Goal: Transaction & Acquisition: Download file/media

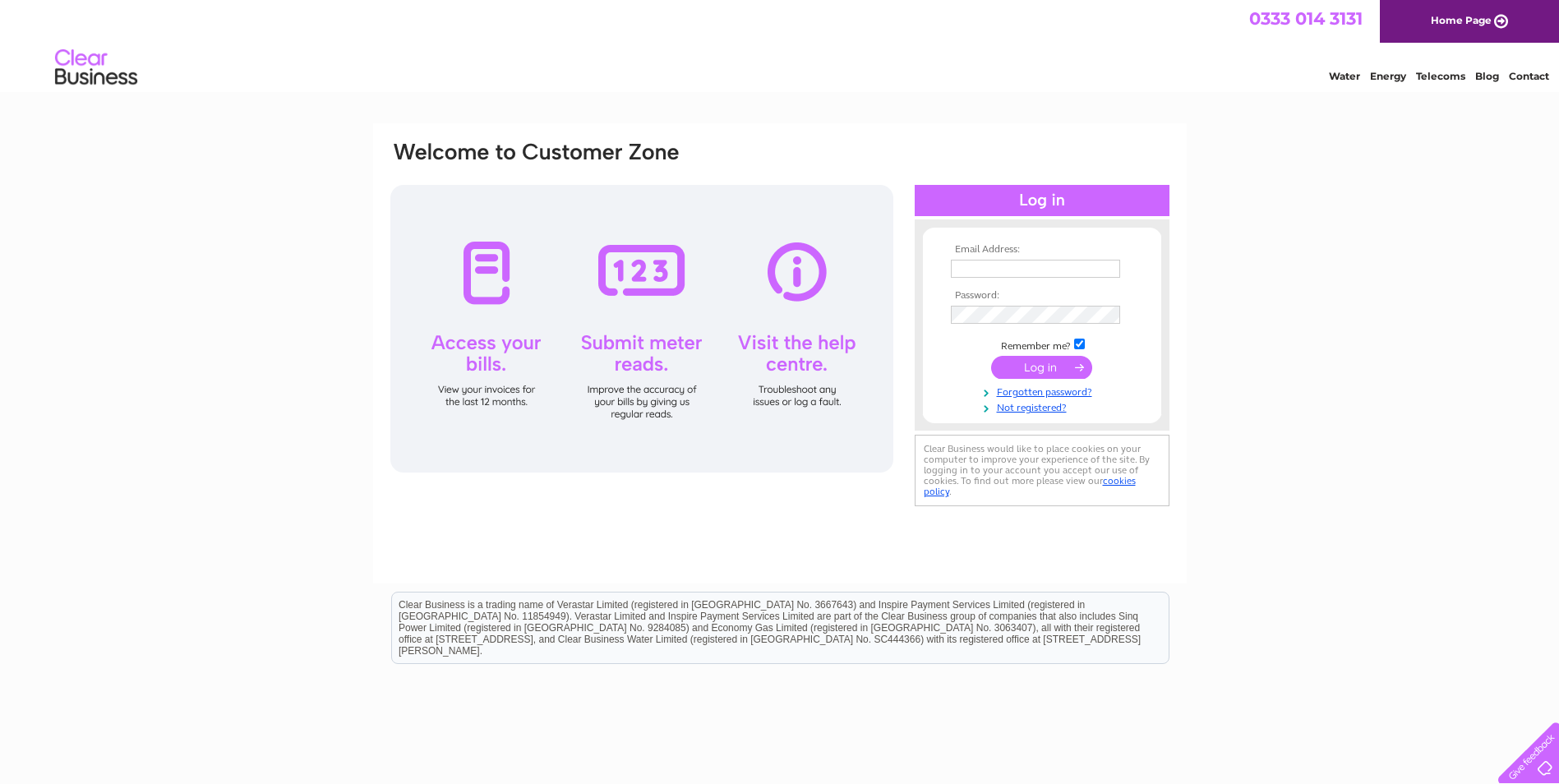
type input "Santamaria@accurise.net"
click at [1046, 372] on input "submit" at bounding box center [1041, 366] width 101 height 23
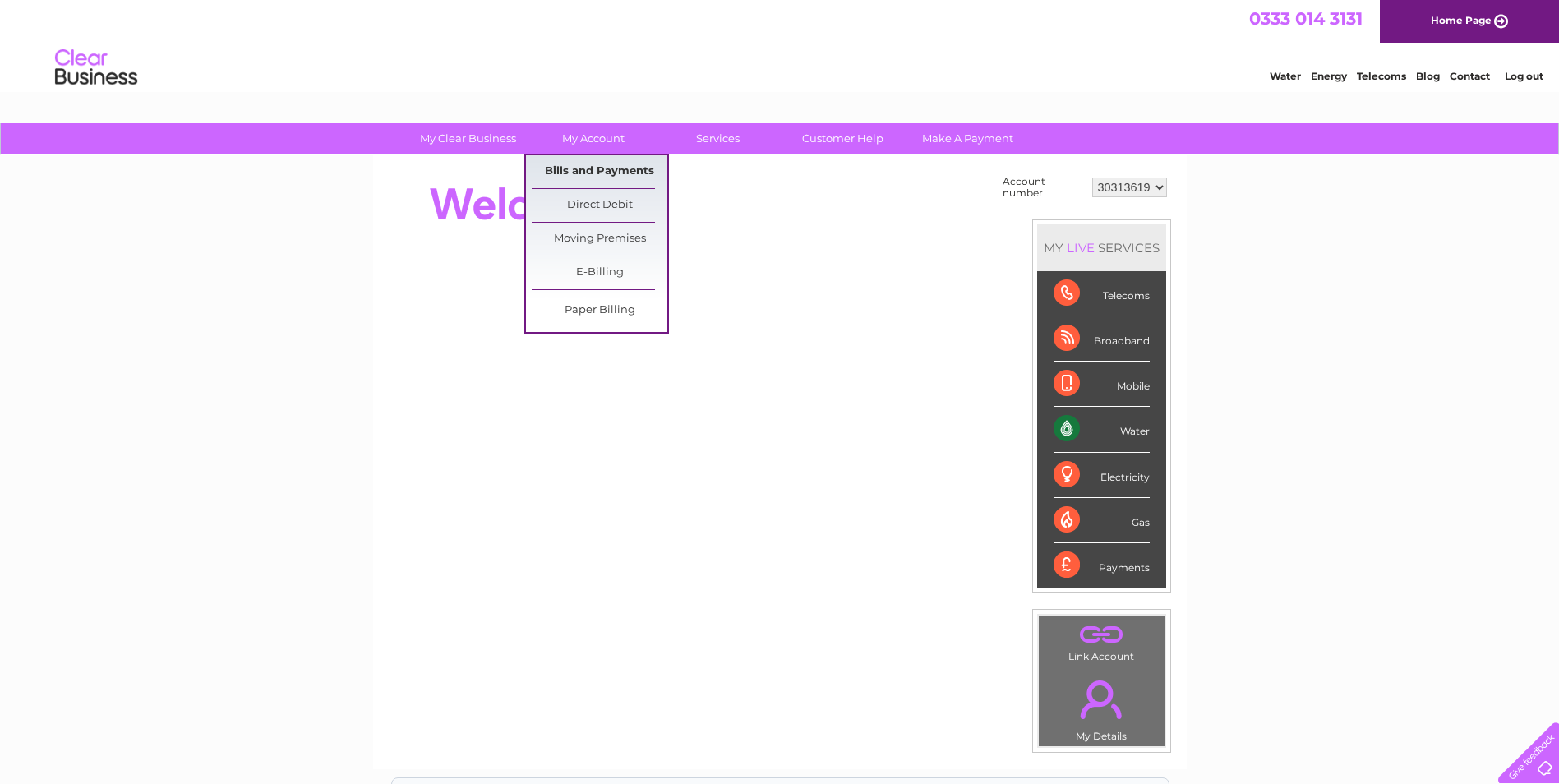
click at [607, 166] on link "Bills and Payments" at bounding box center [600, 171] width 136 height 33
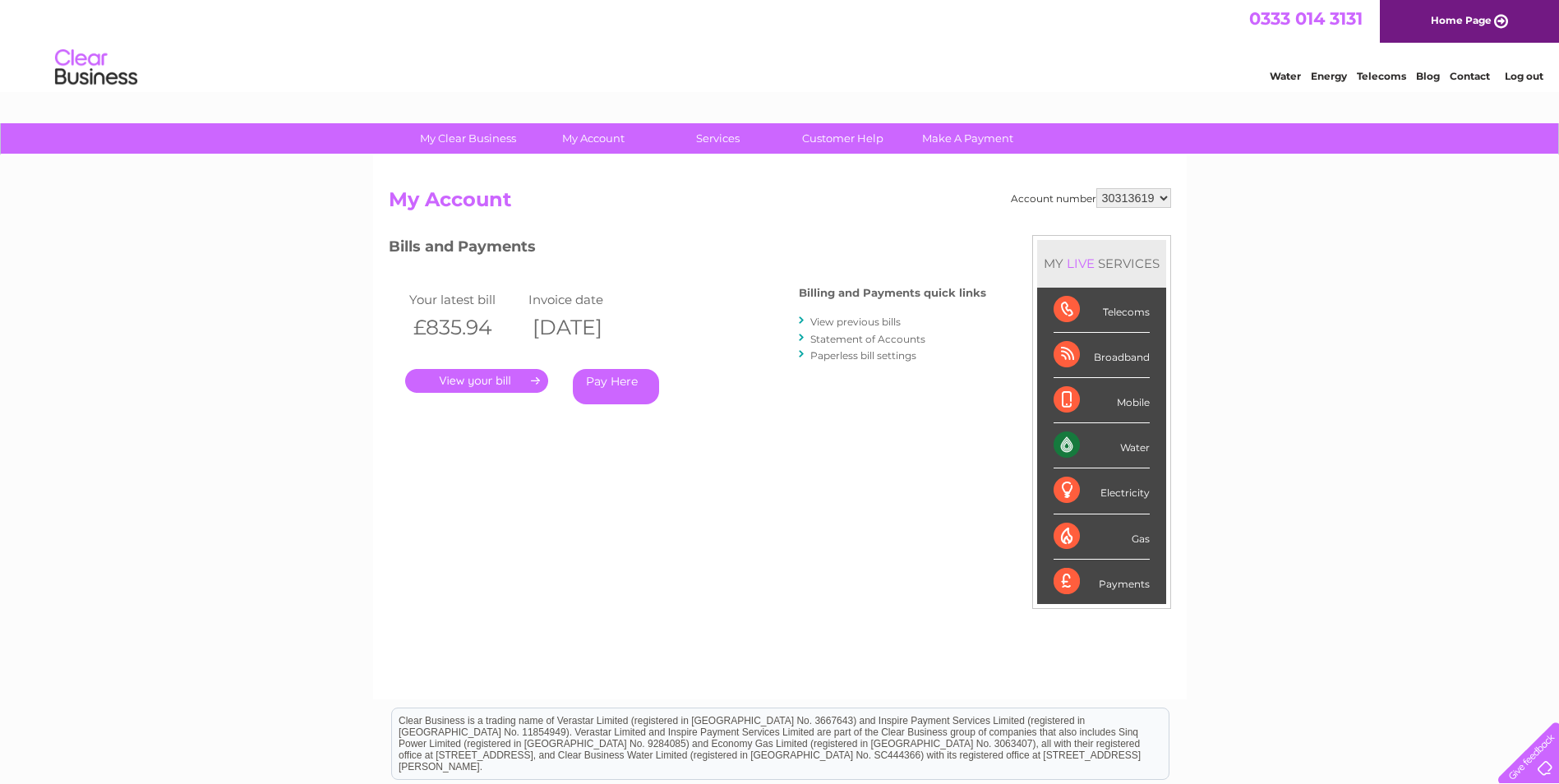
click at [462, 458] on div "Account number 30313619 My Account MY LIVE SERVICES Telecoms Broadband Mobile W…" at bounding box center [780, 435] width 782 height 495
click at [461, 377] on link "." at bounding box center [476, 381] width 143 height 24
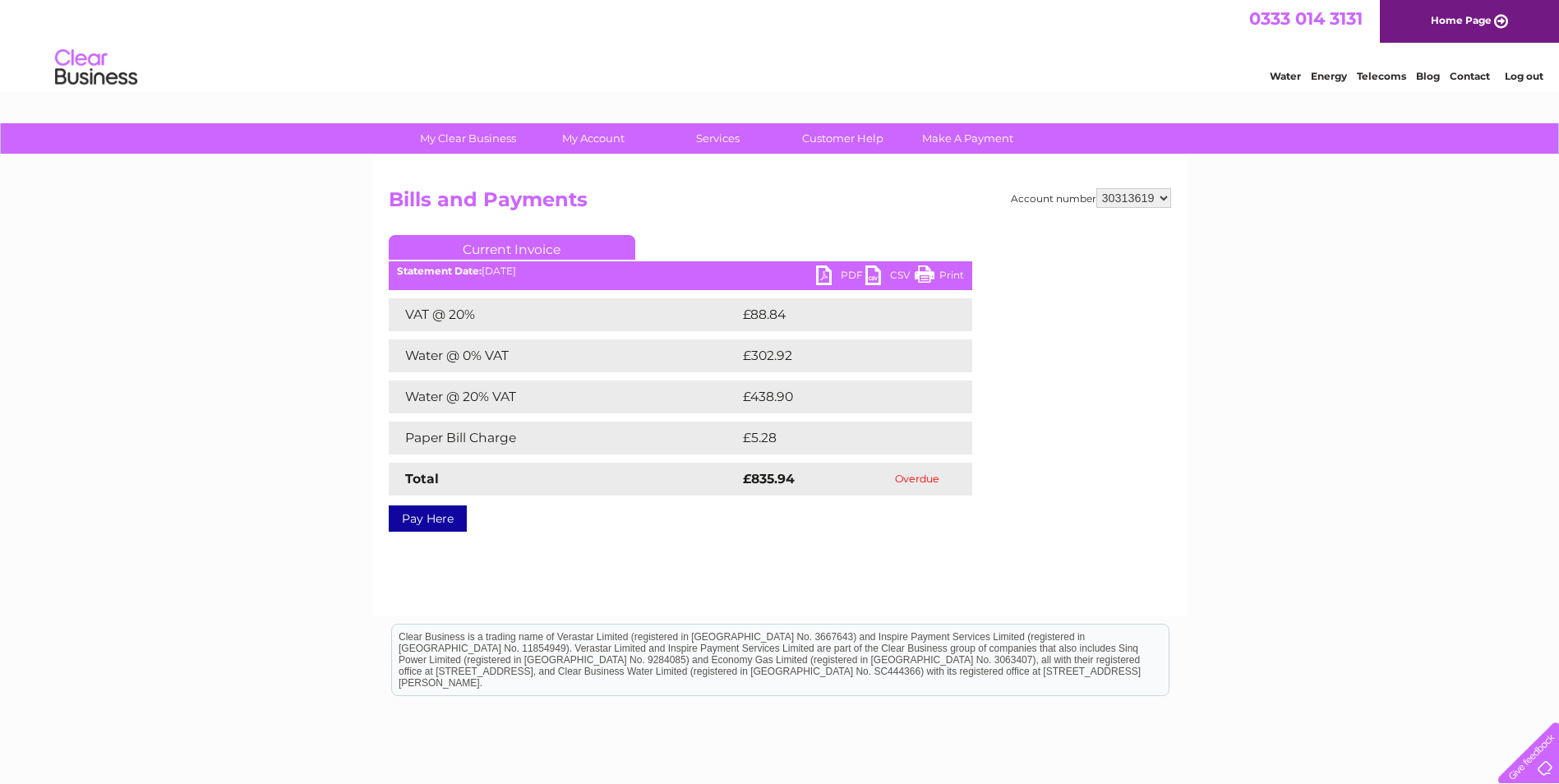
click at [834, 272] on link "PDF" at bounding box center [840, 277] width 49 height 24
drag, startPoint x: 1512, startPoint y: 73, endPoint x: 1457, endPoint y: 71, distance: 55.0
click at [1513, 73] on link "Log out" at bounding box center [1524, 75] width 39 height 12
